Goal: Book appointment/travel/reservation

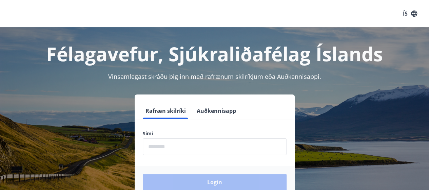
click at [178, 148] on input "phone" at bounding box center [215, 146] width 144 height 17
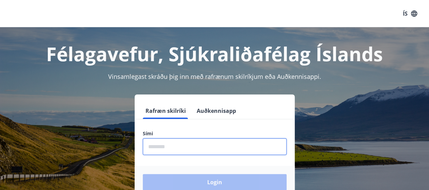
type input "********"
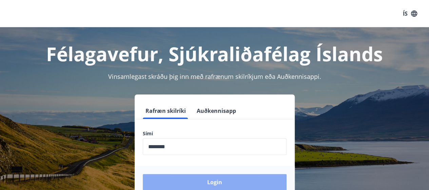
click at [223, 179] on button "Login" at bounding box center [215, 182] width 144 height 16
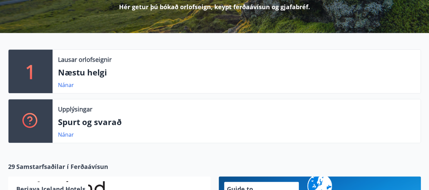
scroll to position [102, 0]
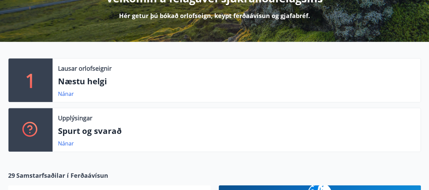
click at [86, 83] on p "Næstu helgi" at bounding box center [236, 81] width 357 height 12
click at [69, 95] on link "Nánar" at bounding box center [66, 93] width 16 height 7
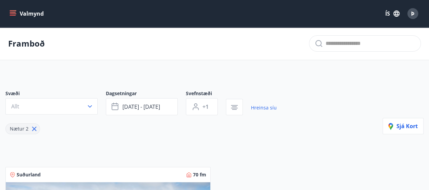
click at [12, 13] on icon "menu" at bounding box center [13, 13] width 7 height 7
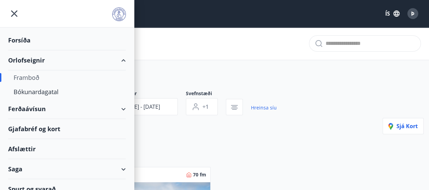
click at [33, 61] on div "Orlofseignir" at bounding box center [67, 60] width 118 height 20
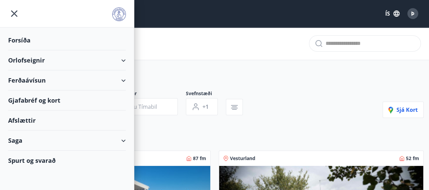
type input "*"
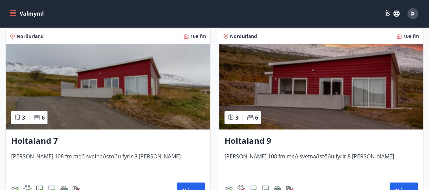
scroll to position [1052, 0]
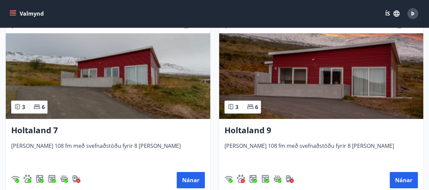
click at [100, 105] on img at bounding box center [108, 76] width 205 height 86
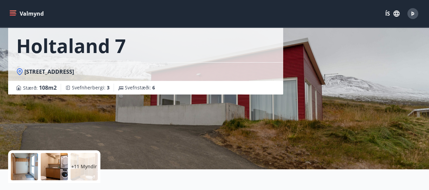
scroll to position [136, 0]
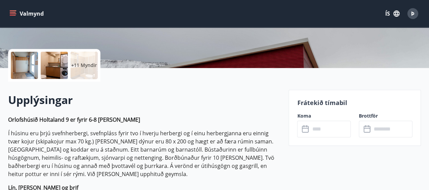
click at [310, 130] on icon at bounding box center [306, 129] width 8 height 8
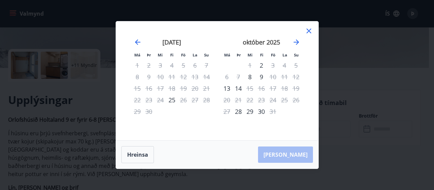
click at [307, 32] on icon at bounding box center [309, 31] width 8 height 8
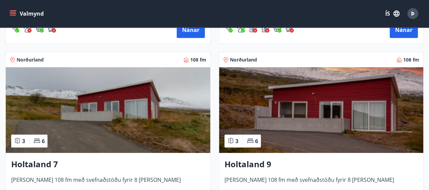
scroll to position [1052, 0]
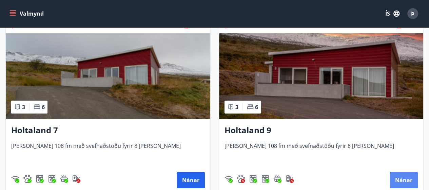
click at [406, 175] on button "Nánar" at bounding box center [404, 180] width 28 height 16
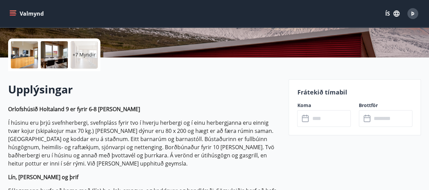
scroll to position [170, 0]
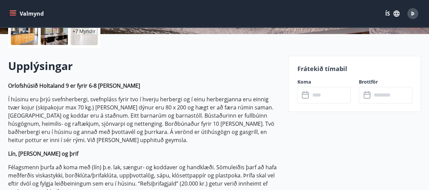
click at [306, 95] on icon at bounding box center [306, 95] width 8 height 8
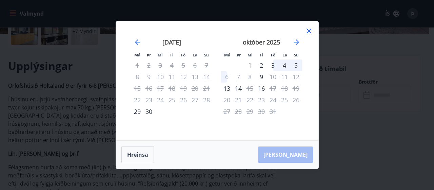
click at [149, 112] on div "30" at bounding box center [149, 112] width 12 height 12
click at [149, 111] on div "30" at bounding box center [149, 112] width 12 height 12
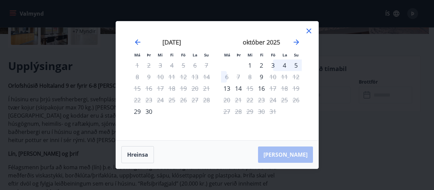
click at [149, 111] on div "30" at bounding box center [149, 112] width 12 height 12
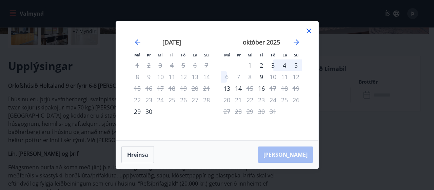
click at [149, 111] on div "30" at bounding box center [149, 112] width 12 height 12
click at [148, 111] on div "30" at bounding box center [149, 112] width 12 height 12
click at [299, 155] on div "[PERSON_NAME]" at bounding box center [217, 155] width 203 height 28
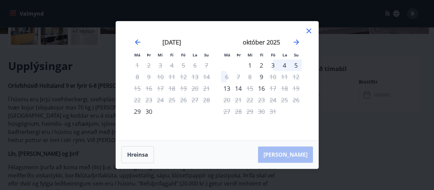
click at [147, 110] on div "30" at bounding box center [149, 112] width 12 height 12
click at [309, 31] on icon at bounding box center [309, 31] width 1 height 1
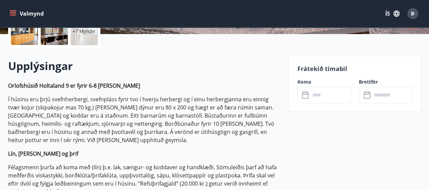
click at [303, 96] on icon at bounding box center [306, 95] width 8 height 8
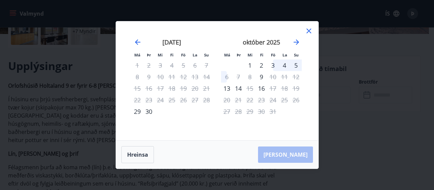
click at [151, 111] on div "30" at bounding box center [149, 112] width 12 height 12
click at [301, 155] on div "[PERSON_NAME]" at bounding box center [217, 155] width 203 height 28
click at [151, 114] on div "30" at bounding box center [149, 112] width 12 height 12
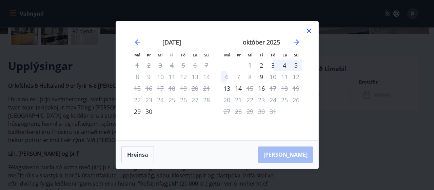
click at [151, 114] on div "30" at bounding box center [149, 112] width 12 height 12
click at [309, 33] on icon at bounding box center [309, 31] width 8 height 8
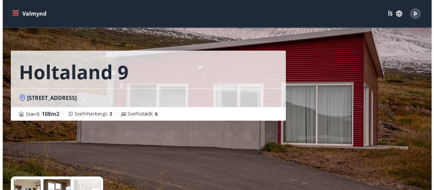
scroll to position [0, 0]
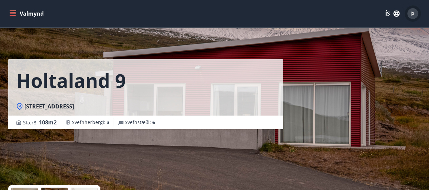
click at [414, 13] on span "Þ" at bounding box center [412, 13] width 3 height 7
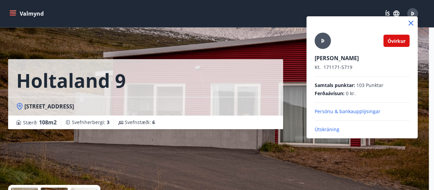
click at [346, 112] on p "Persónu & bankaupplýsingar" at bounding box center [362, 111] width 95 height 7
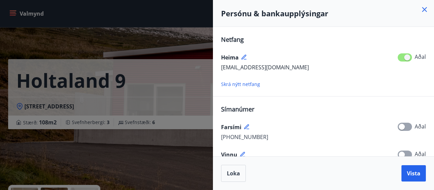
click at [425, 7] on icon at bounding box center [425, 9] width 8 height 8
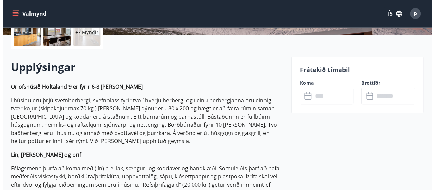
scroll to position [170, 0]
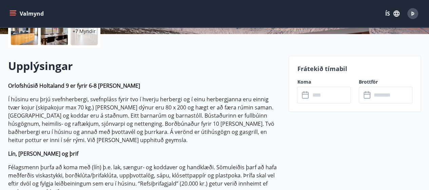
click at [304, 95] on icon at bounding box center [306, 95] width 8 height 8
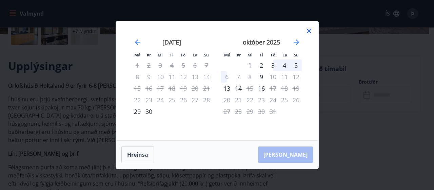
click at [149, 112] on div "30" at bounding box center [149, 112] width 12 height 12
